Goal: Task Accomplishment & Management: Use online tool/utility

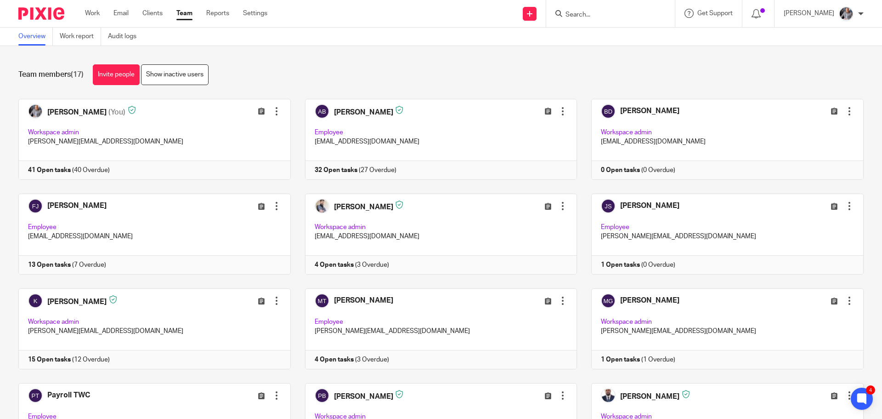
click at [621, 18] on input "Search" at bounding box center [606, 15] width 83 height 8
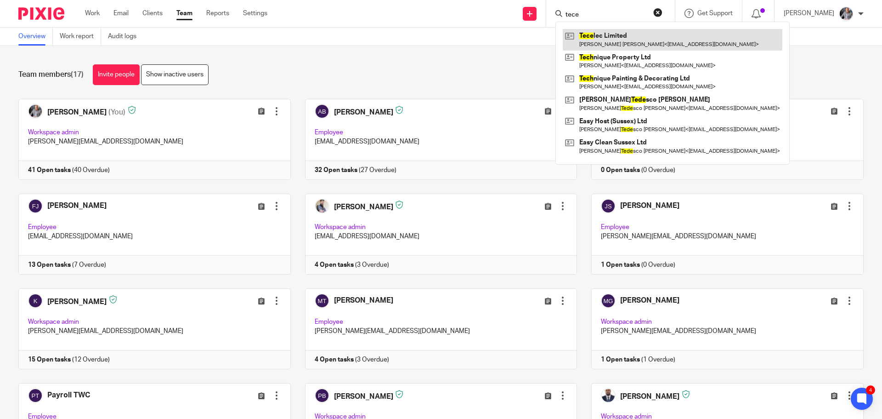
type input "tece"
click at [628, 37] on link at bounding box center [673, 39] width 220 height 21
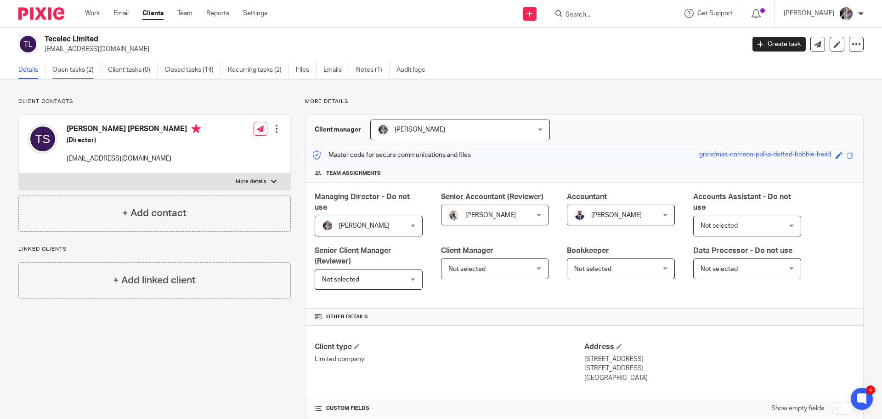
click at [75, 68] on link "Open tasks (2)" at bounding box center [76, 70] width 49 height 18
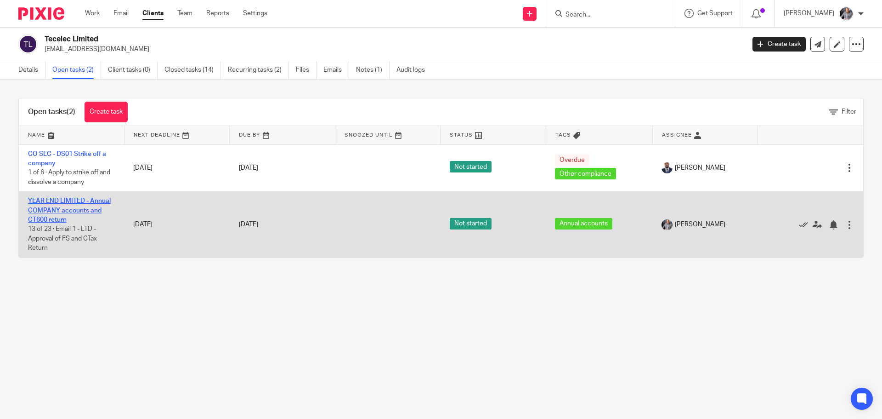
click at [43, 208] on link "YEAR END LIMITED - Annual COMPANY accounts and CT600 return" at bounding box center [69, 210] width 83 height 25
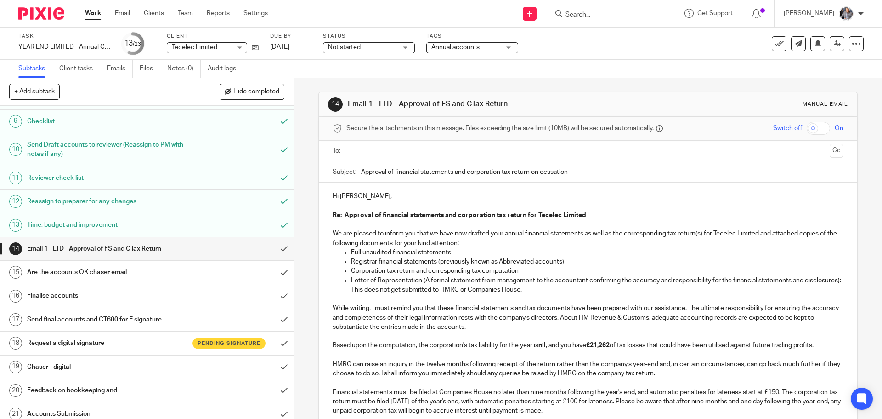
scroll to position [256, 0]
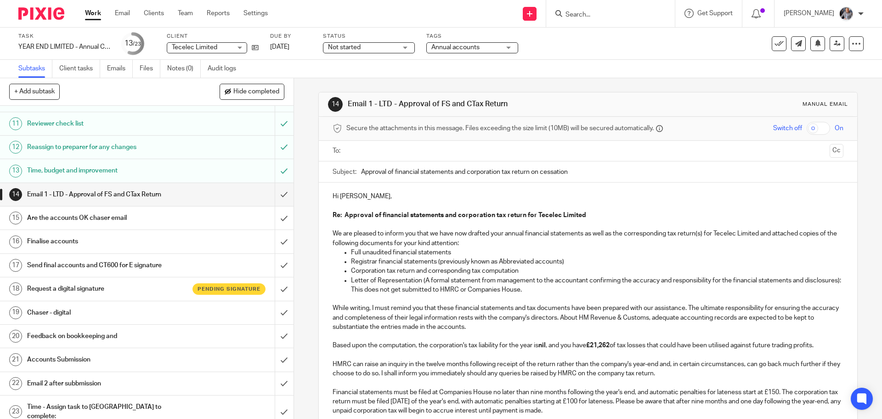
click at [80, 284] on h1 "Request a digital signature" at bounding box center [106, 289] width 159 height 14
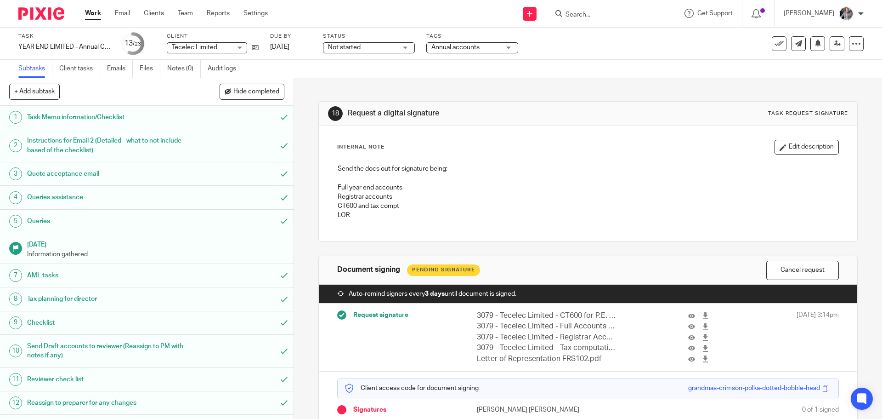
scroll to position [230, 0]
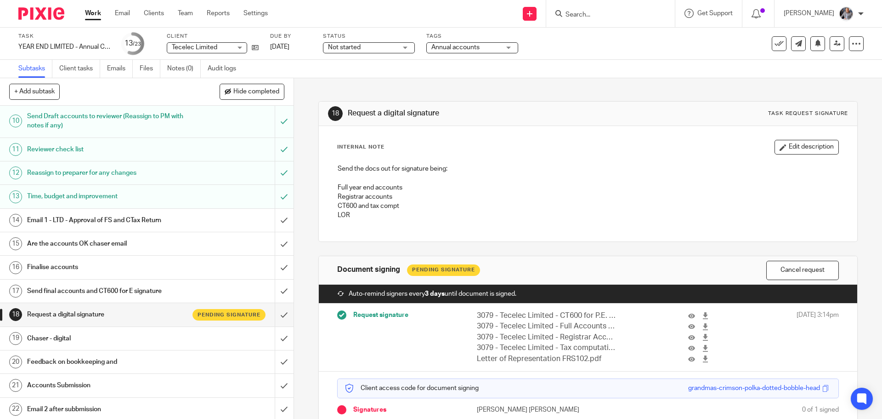
click at [80, 220] on h1 "Email 1 - LTD - Approval of FS and CTax Return" at bounding box center [106, 220] width 159 height 14
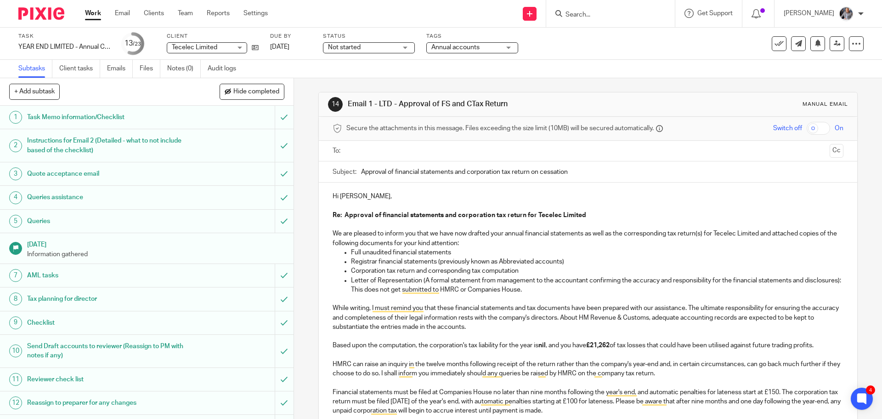
click at [378, 149] on input "text" at bounding box center [588, 151] width 476 height 11
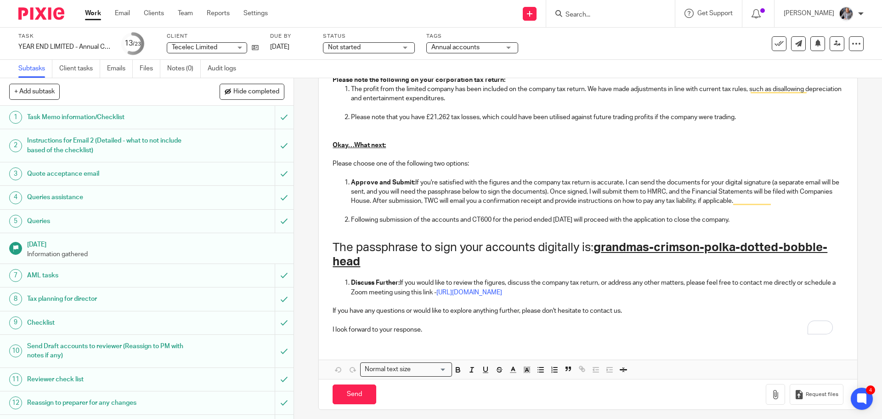
scroll to position [626, 0]
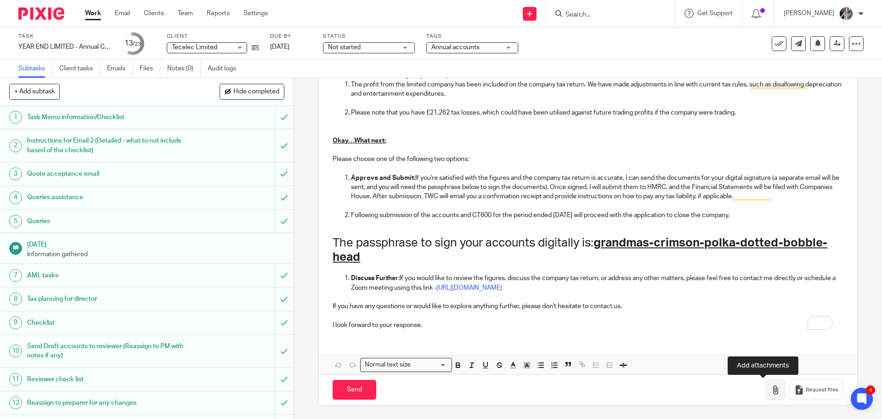
click at [771, 386] on icon "button" at bounding box center [775, 389] width 9 height 9
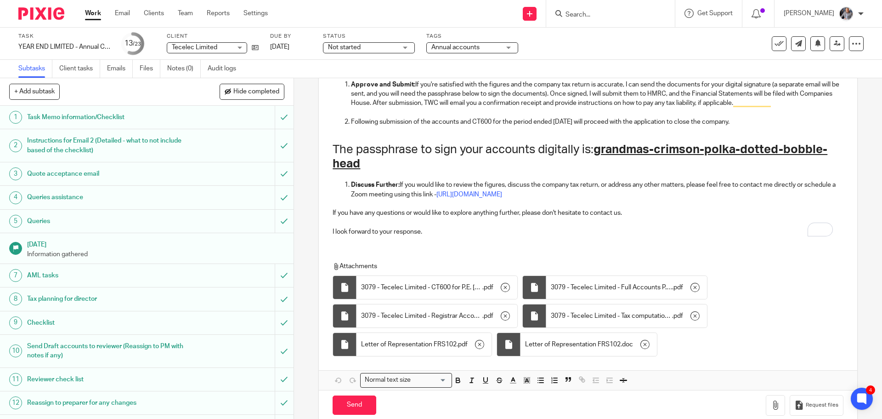
scroll to position [735, 0]
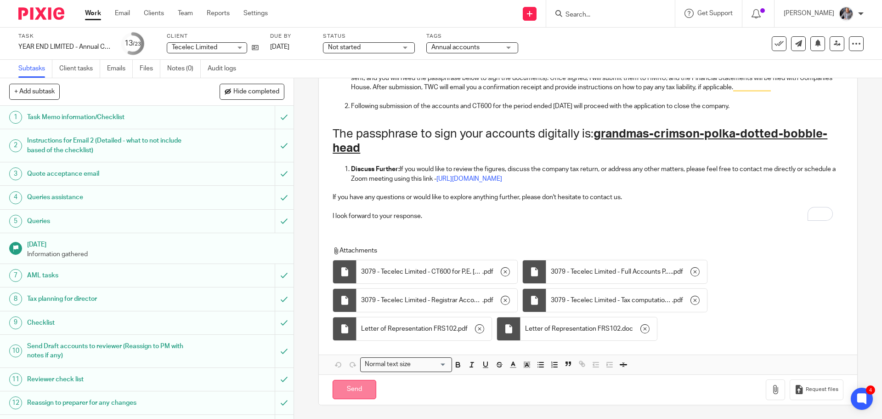
click at [363, 396] on input "Send" at bounding box center [355, 390] width 44 height 20
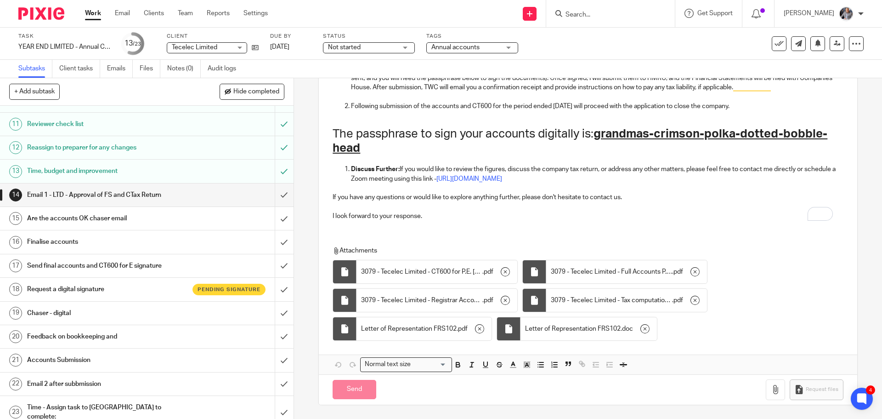
scroll to position [256, 0]
type input "Sent"
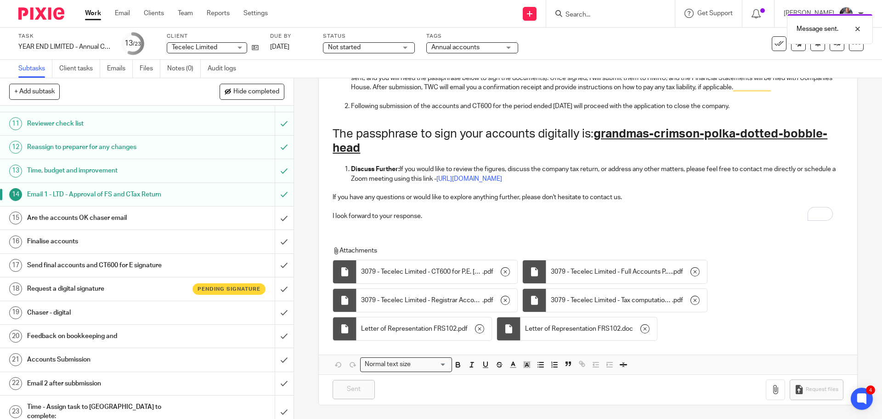
click at [74, 286] on h1 "Request a digital signature" at bounding box center [106, 289] width 159 height 14
click at [66, 288] on h1 "Request a digital signature" at bounding box center [106, 289] width 159 height 14
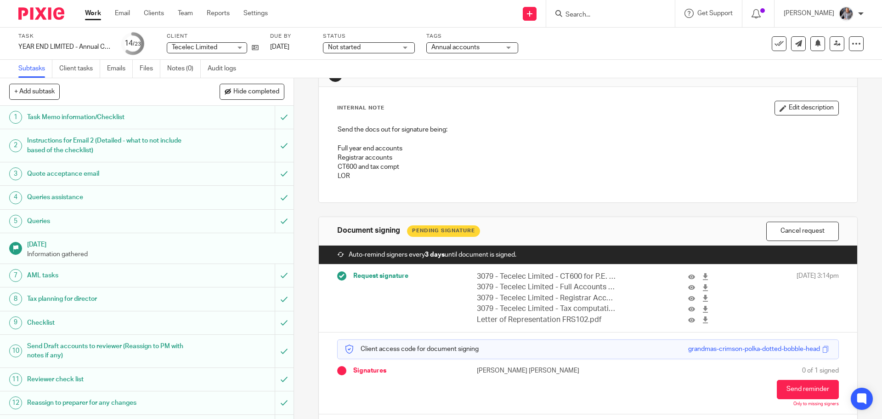
scroll to position [68, 0]
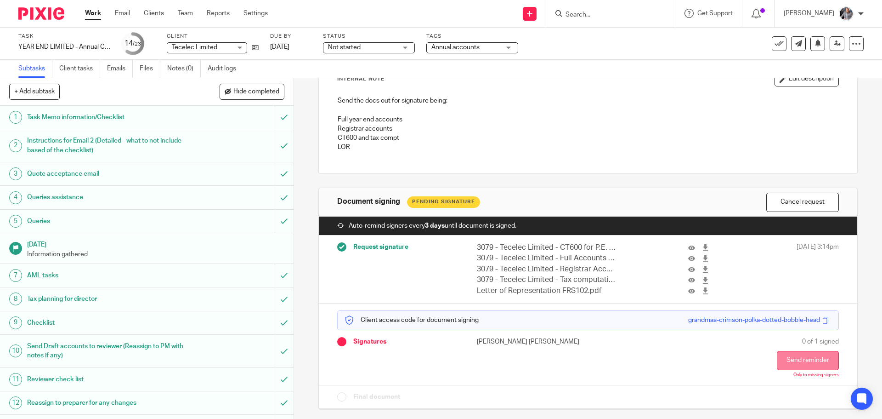
click at [807, 359] on button "Send reminder" at bounding box center [808, 360] width 62 height 19
